Goal: Information Seeking & Learning: Find specific fact

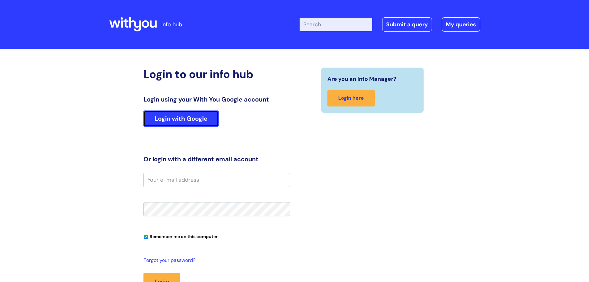
click at [189, 120] on link "Login with Google" at bounding box center [180, 118] width 75 height 16
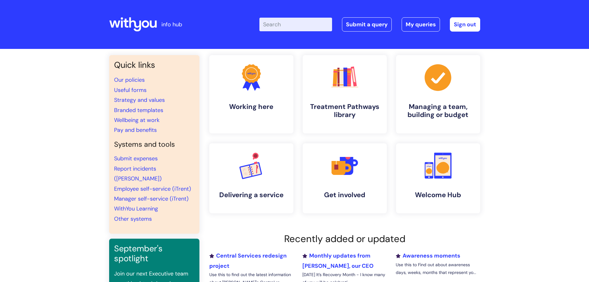
click at [283, 27] on input "Enter your search term here..." at bounding box center [295, 25] width 73 height 14
type input "band"
click button "Search" at bounding box center [0, 0] width 0 height 0
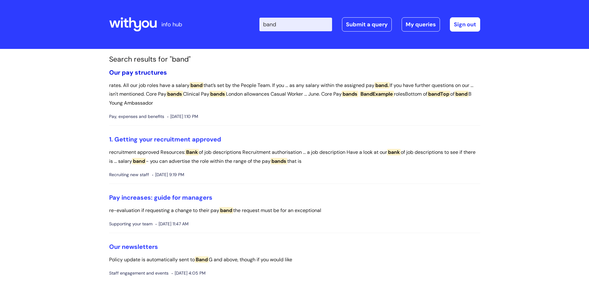
click at [136, 73] on link "Our pay structures" at bounding box center [138, 72] width 58 height 8
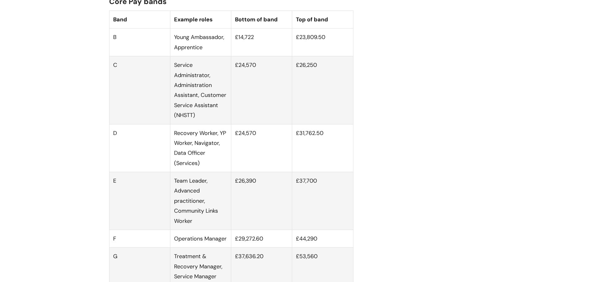
scroll to position [433, 0]
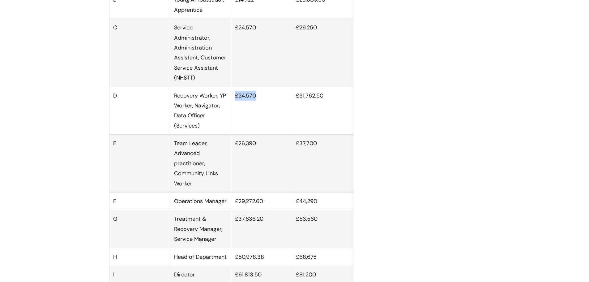
drag, startPoint x: 262, startPoint y: 105, endPoint x: 234, endPoint y: 105, distance: 27.2
click at [234, 105] on td "£24,570" at bounding box center [261, 111] width 61 height 48
click at [238, 108] on td "£24,570" at bounding box center [261, 111] width 61 height 48
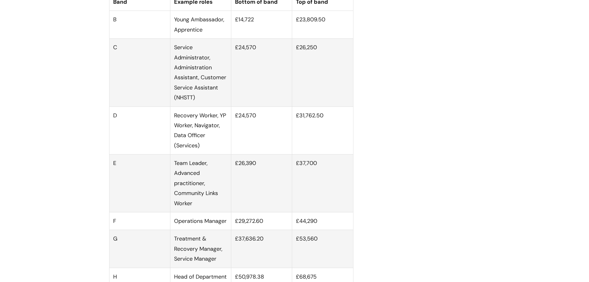
scroll to position [402, 0]
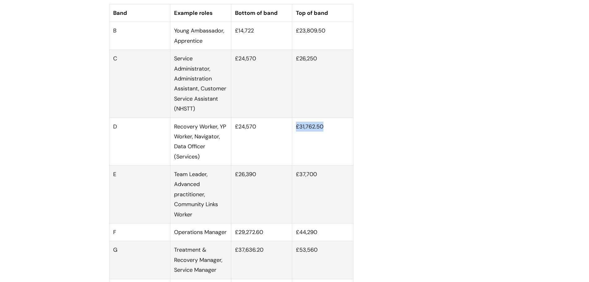
drag, startPoint x: 327, startPoint y: 134, endPoint x: 291, endPoint y: 135, distance: 36.2
click at [291, 135] on tr "D Recovery Worker, YP Worker, Navigator, Data Officer (Services) £24,570 £31,76…" at bounding box center [231, 142] width 244 height 48
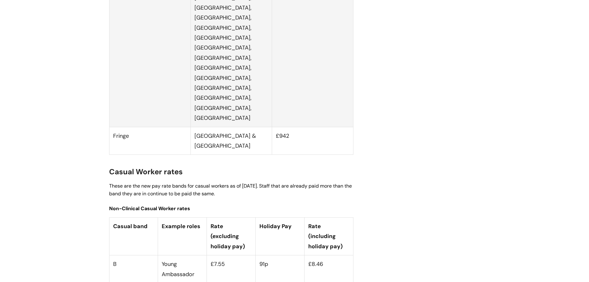
scroll to position [1577, 0]
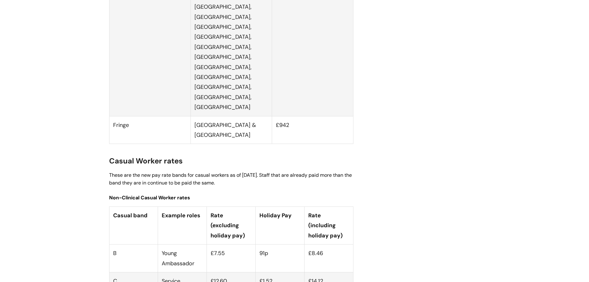
drag, startPoint x: 234, startPoint y: 197, endPoint x: 211, endPoint y: 197, distance: 23.5
drag, startPoint x: 330, startPoint y: 197, endPoint x: 308, endPoint y: 199, distance: 22.1
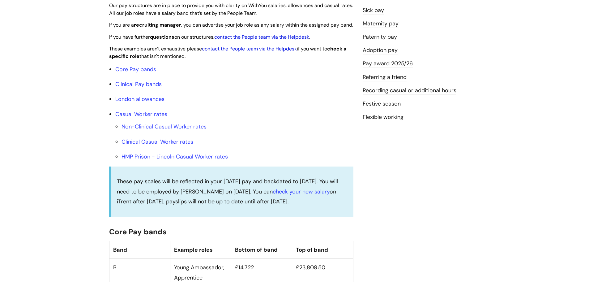
scroll to position [155, 0]
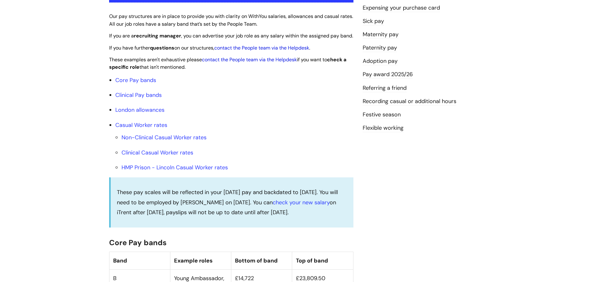
click at [308, 51] on link "contact the People team via the Helpdesk" at bounding box center [261, 48] width 95 height 6
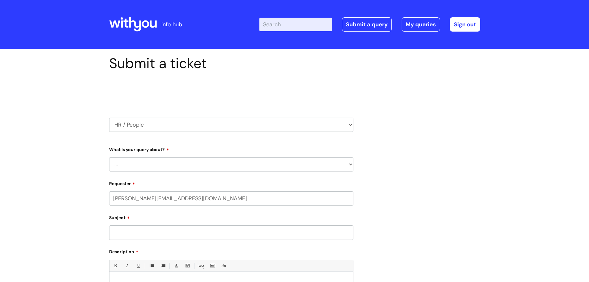
select select "80004286526"
click at [286, 56] on h1 "Submit a ticket" at bounding box center [231, 63] width 244 height 17
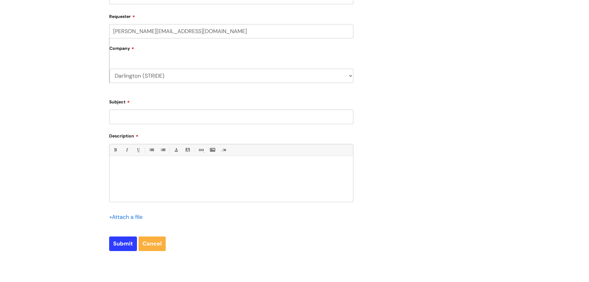
scroll to position [186, 0]
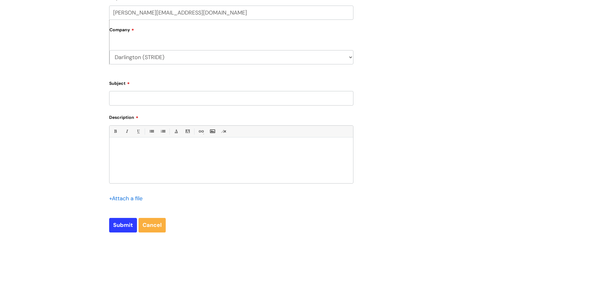
click at [134, 159] on div at bounding box center [231, 161] width 244 height 43
click at [143, 153] on div at bounding box center [231, 161] width 244 height 43
click at [134, 145] on p at bounding box center [231, 148] width 234 height 6
click at [131, 143] on div at bounding box center [231, 161] width 244 height 43
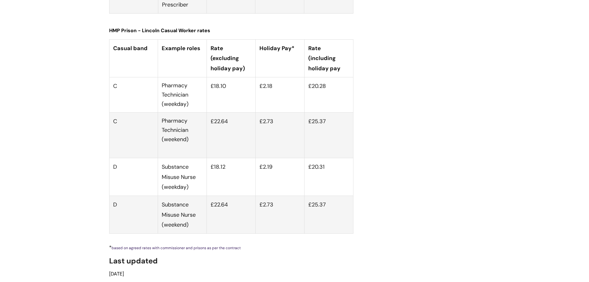
scroll to position [2298, 0]
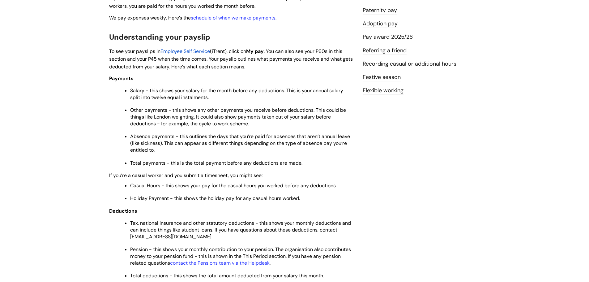
scroll to position [186, 0]
